Goal: Information Seeking & Learning: Learn about a topic

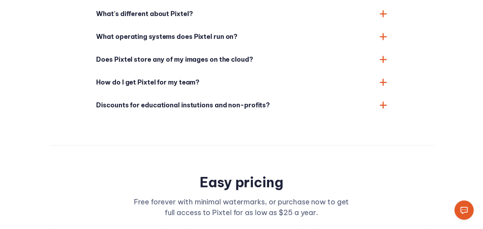
scroll to position [1425, 0]
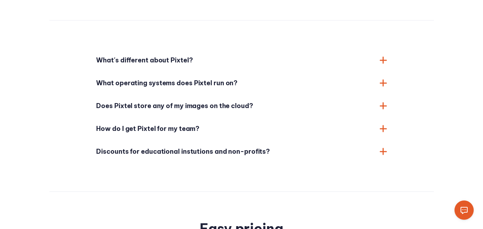
click at [204, 59] on div "What's different about Pixtel?" at bounding box center [242, 60] width 291 height 23
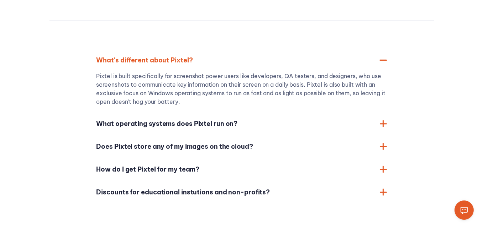
click at [203, 55] on span "What's different about Pixtel?" at bounding box center [235, 60] width 276 height 10
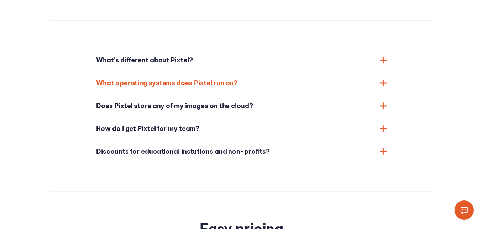
click at [193, 78] on span "What operating systems does Pixtel run on?" at bounding box center [235, 83] width 276 height 10
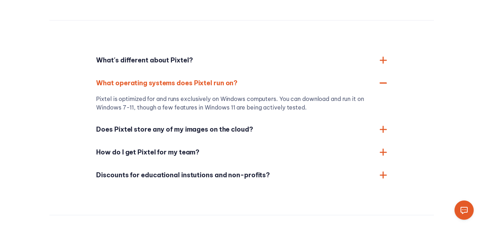
click at [193, 78] on span "What operating systems does Pixtel run on?" at bounding box center [235, 83] width 276 height 10
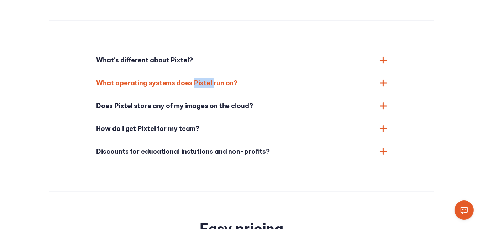
click at [193, 78] on span "What operating systems does Pixtel run on?" at bounding box center [235, 83] width 276 height 10
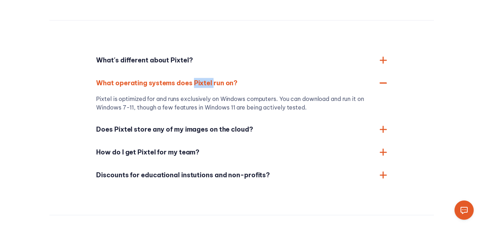
click at [193, 78] on span "What operating systems does Pixtel run on?" at bounding box center [235, 83] width 276 height 10
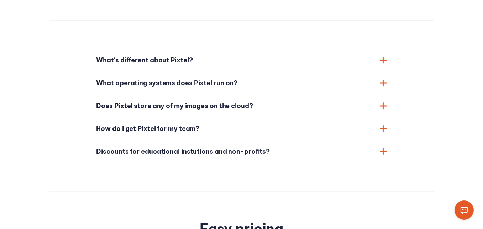
click at [177, 94] on div "Does Pixtel store any of my images on the cloud?" at bounding box center [242, 105] width 291 height 23
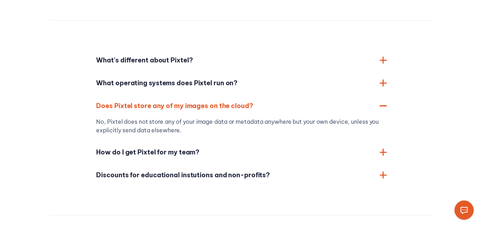
click at [177, 94] on div "Does Pixtel store any of my images on the cloud?" at bounding box center [242, 105] width 291 height 23
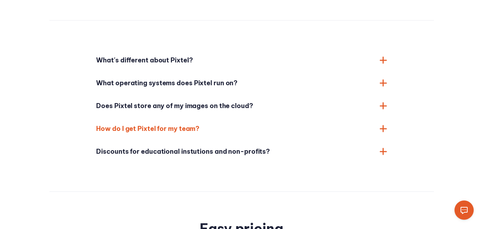
click at [149, 124] on span "How do I get Pixtel for my team?" at bounding box center [235, 129] width 276 height 10
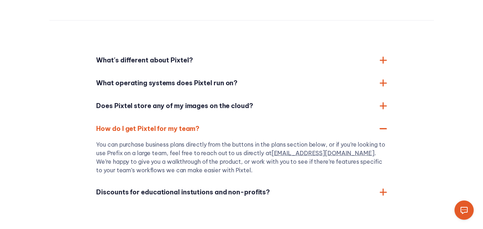
click at [149, 124] on span "How do I get Pixtel for my team?" at bounding box center [235, 129] width 276 height 10
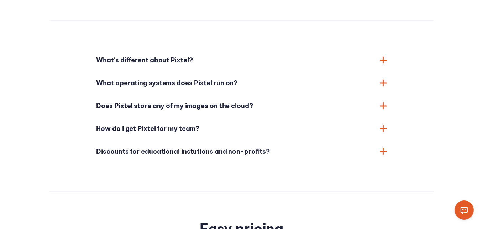
click at [148, 140] on div "Discounts for educational instutions and non-profits?" at bounding box center [242, 151] width 291 height 23
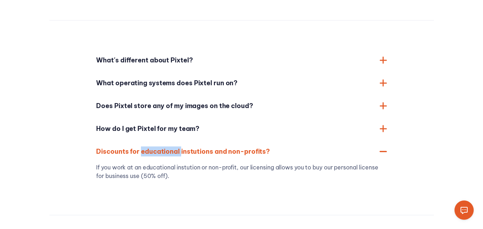
click at [148, 140] on div "Discounts for educational instutions and non-profits?" at bounding box center [242, 151] width 291 height 23
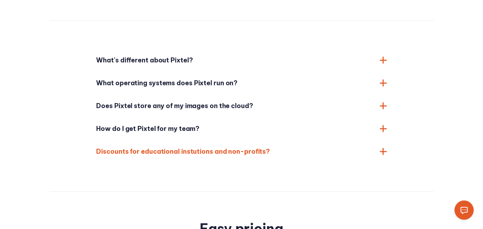
click at [120, 146] on span "Discounts for educational instutions and non-profits?" at bounding box center [235, 151] width 276 height 10
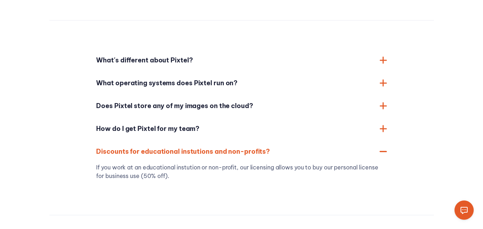
click at [121, 140] on div "Discounts for educational instutions and non-profits?" at bounding box center [242, 151] width 291 height 23
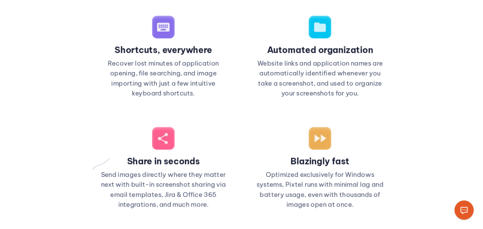
scroll to position [499, 0]
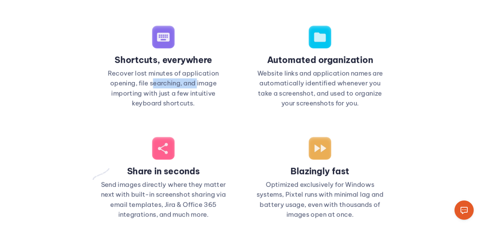
drag, startPoint x: 166, startPoint y: 59, endPoint x: 208, endPoint y: 63, distance: 42.2
click at [208, 68] on p "Recover lost minutes of application opening, file searching, and image importin…" at bounding box center [163, 88] width 128 height 40
click at [211, 68] on p "Recover lost minutes of application opening, file searching, and image importin…" at bounding box center [163, 88] width 128 height 40
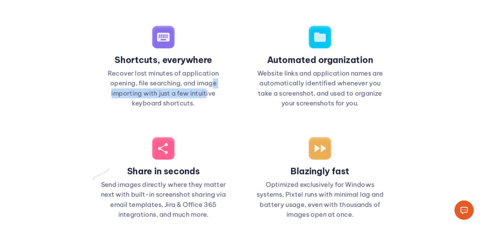
drag, startPoint x: 110, startPoint y: 70, endPoint x: 222, endPoint y: 69, distance: 111.1
click at [222, 69] on p "Recover lost minutes of application opening, file searching, and image importin…" at bounding box center [163, 88] width 128 height 40
click at [222, 71] on p "Recover lost minutes of application opening, file searching, and image importin…" at bounding box center [163, 88] width 128 height 40
drag, startPoint x: 152, startPoint y: 90, endPoint x: 217, endPoint y: 91, distance: 64.5
click at [217, 91] on p "Recover lost minutes of application opening, file searching, and image importin…" at bounding box center [163, 88] width 128 height 40
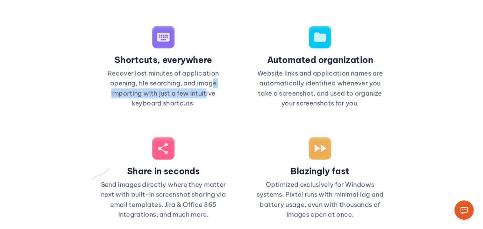
click at [217, 91] on p "Recover lost minutes of application opening, file searching, and image importin…" at bounding box center [163, 88] width 128 height 40
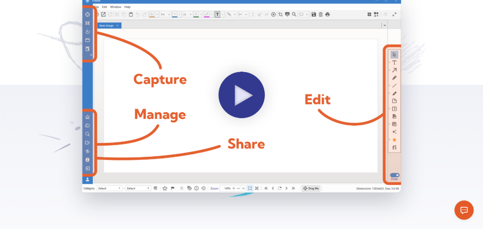
scroll to position [142, 0]
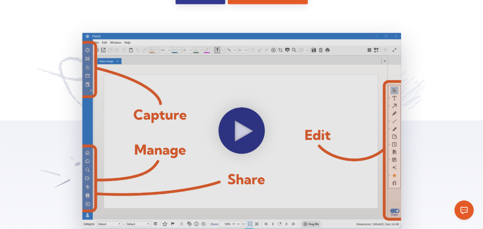
click at [276, 117] on img at bounding box center [241, 130] width 319 height 195
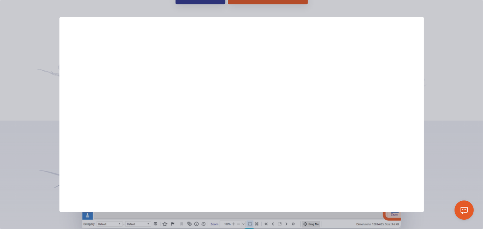
click at [482, 103] on div at bounding box center [241, 114] width 483 height 229
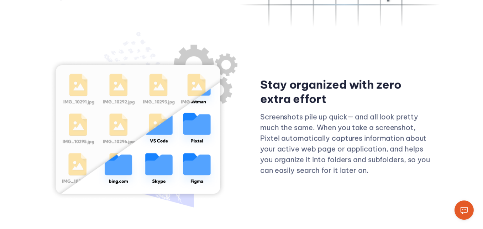
scroll to position [1028, 0]
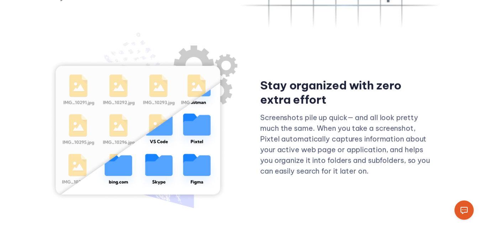
copy h3 "Stay organized with zero extra effort"
drag, startPoint x: 342, startPoint y: 88, endPoint x: 263, endPoint y: 76, distance: 80.4
click at [263, 78] on h3 "Stay organized with zero extra effort" at bounding box center [347, 92] width 174 height 28
click at [214, 52] on img at bounding box center [144, 122] width 188 height 157
